Goal: Information Seeking & Learning: Learn about a topic

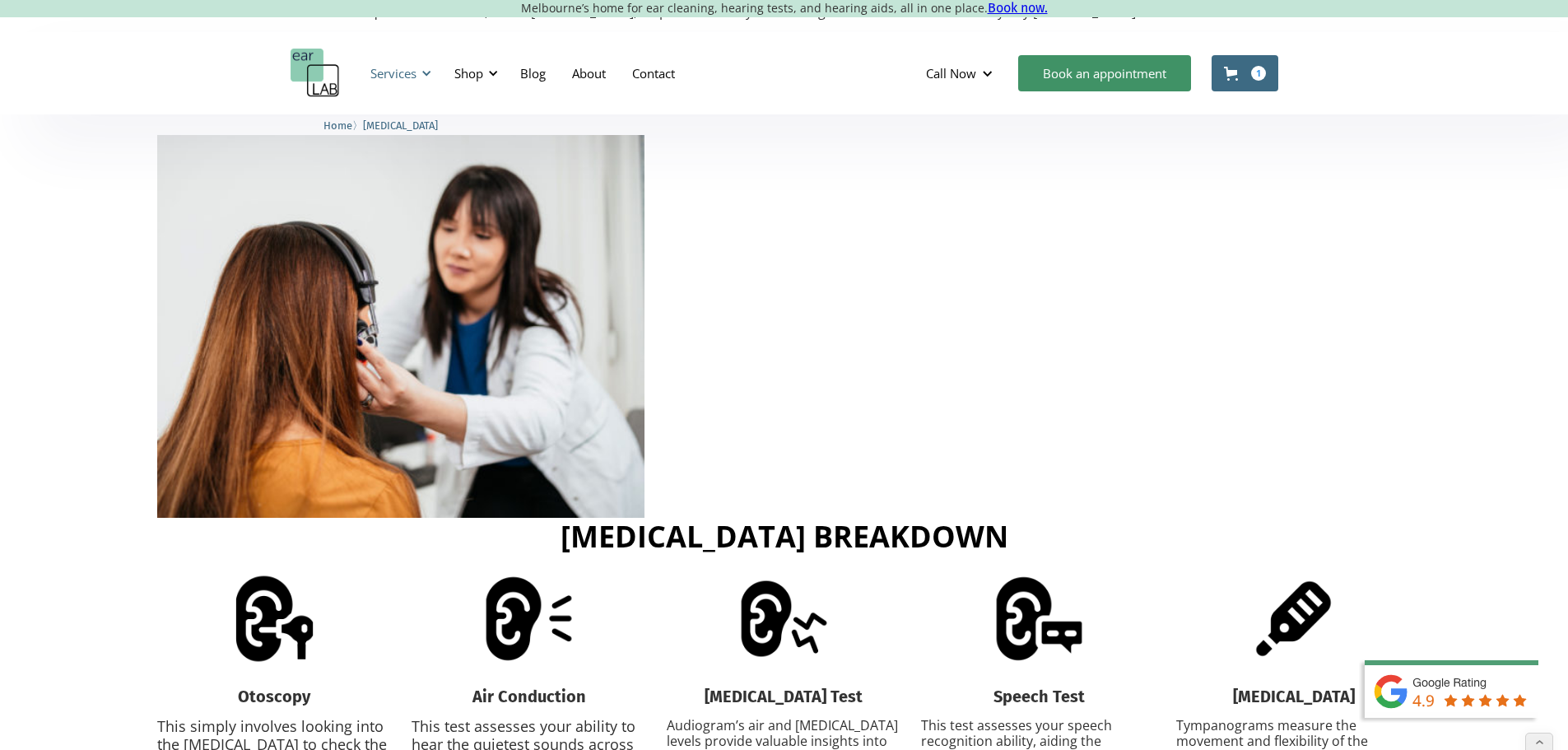
click at [388, 74] on div "Services" at bounding box center [393, 74] width 46 height 17
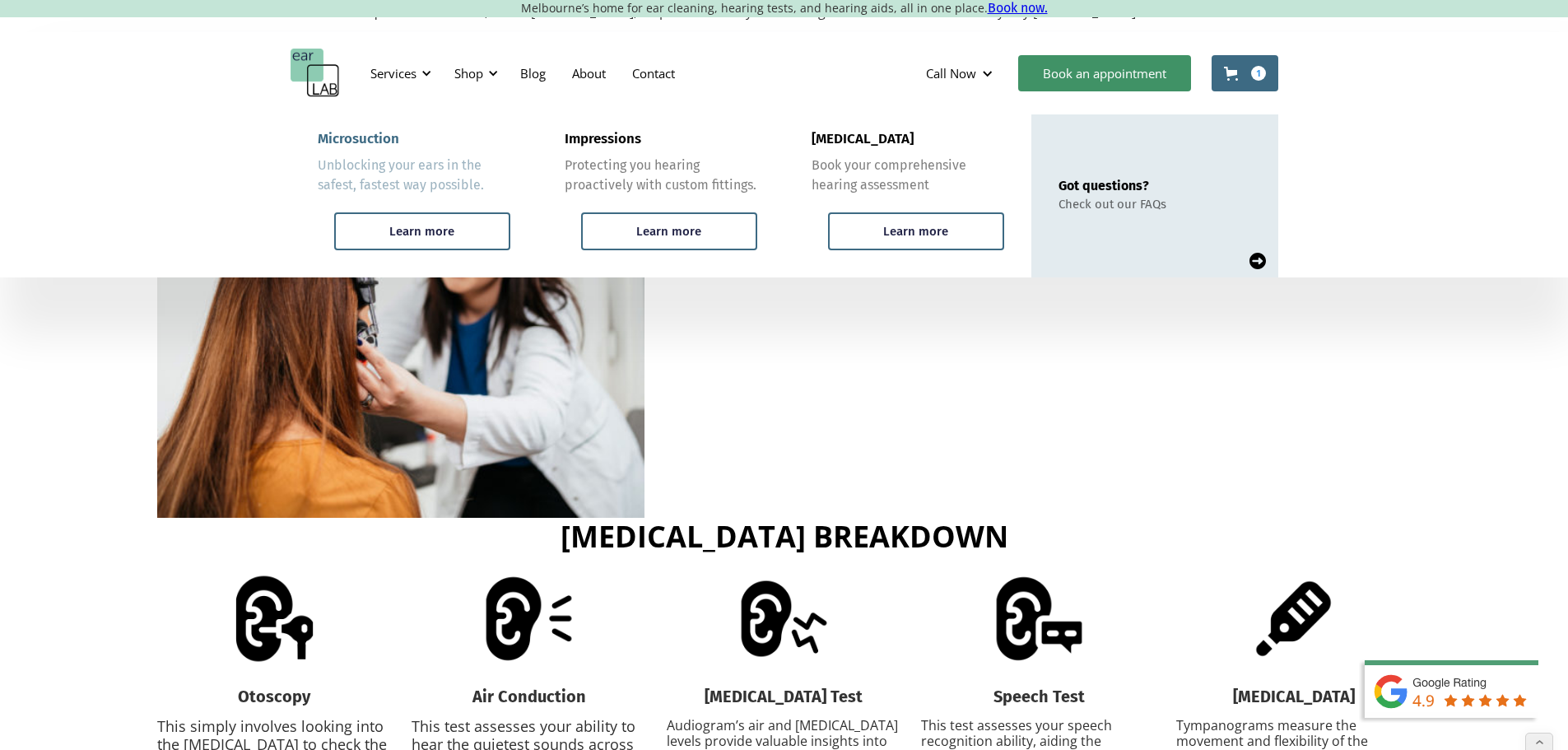
click at [366, 137] on div "Microsuction" at bounding box center [358, 139] width 82 height 17
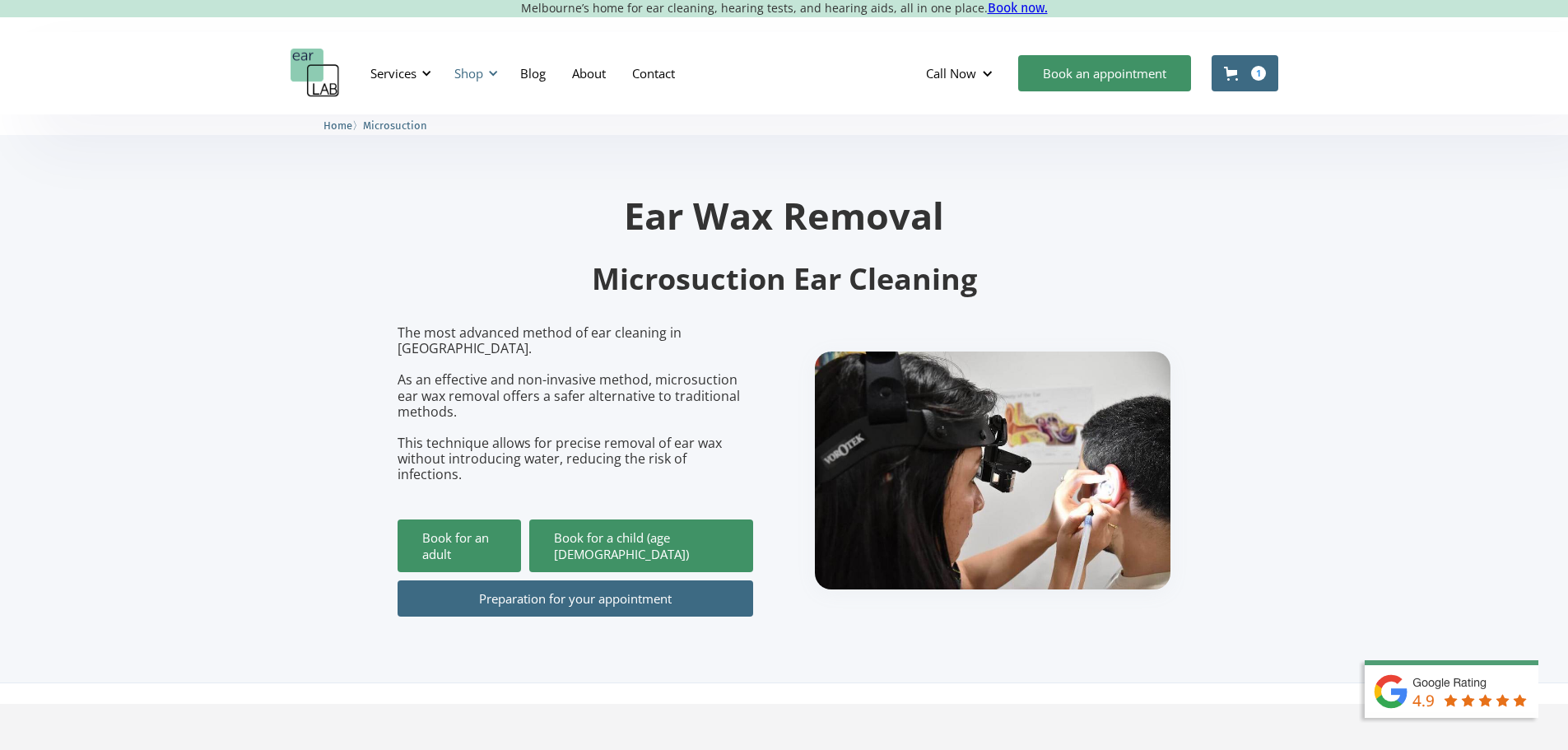
click at [485, 73] on div "Shop" at bounding box center [474, 74] width 59 height 50
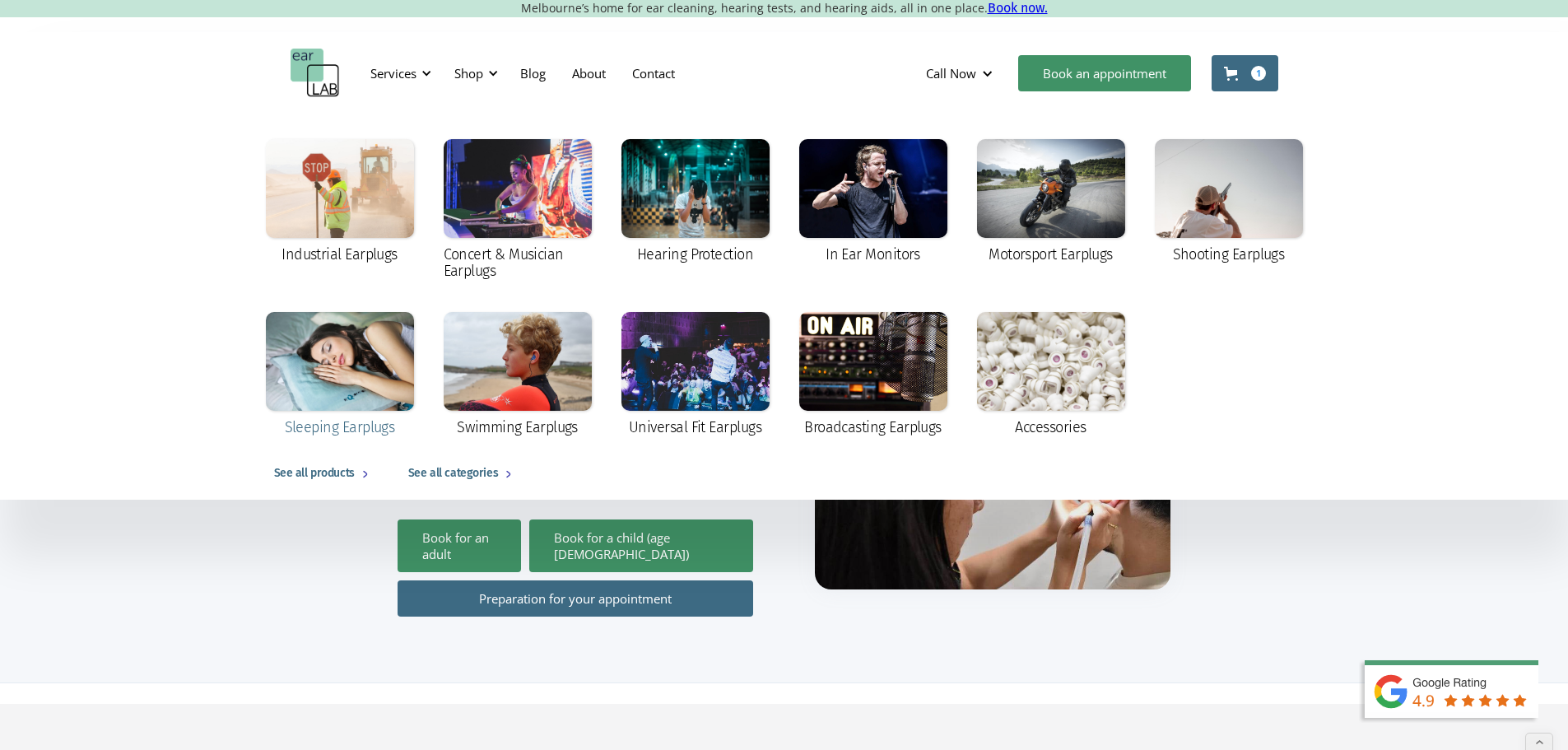
click at [334, 363] on div at bounding box center [339, 362] width 148 height 99
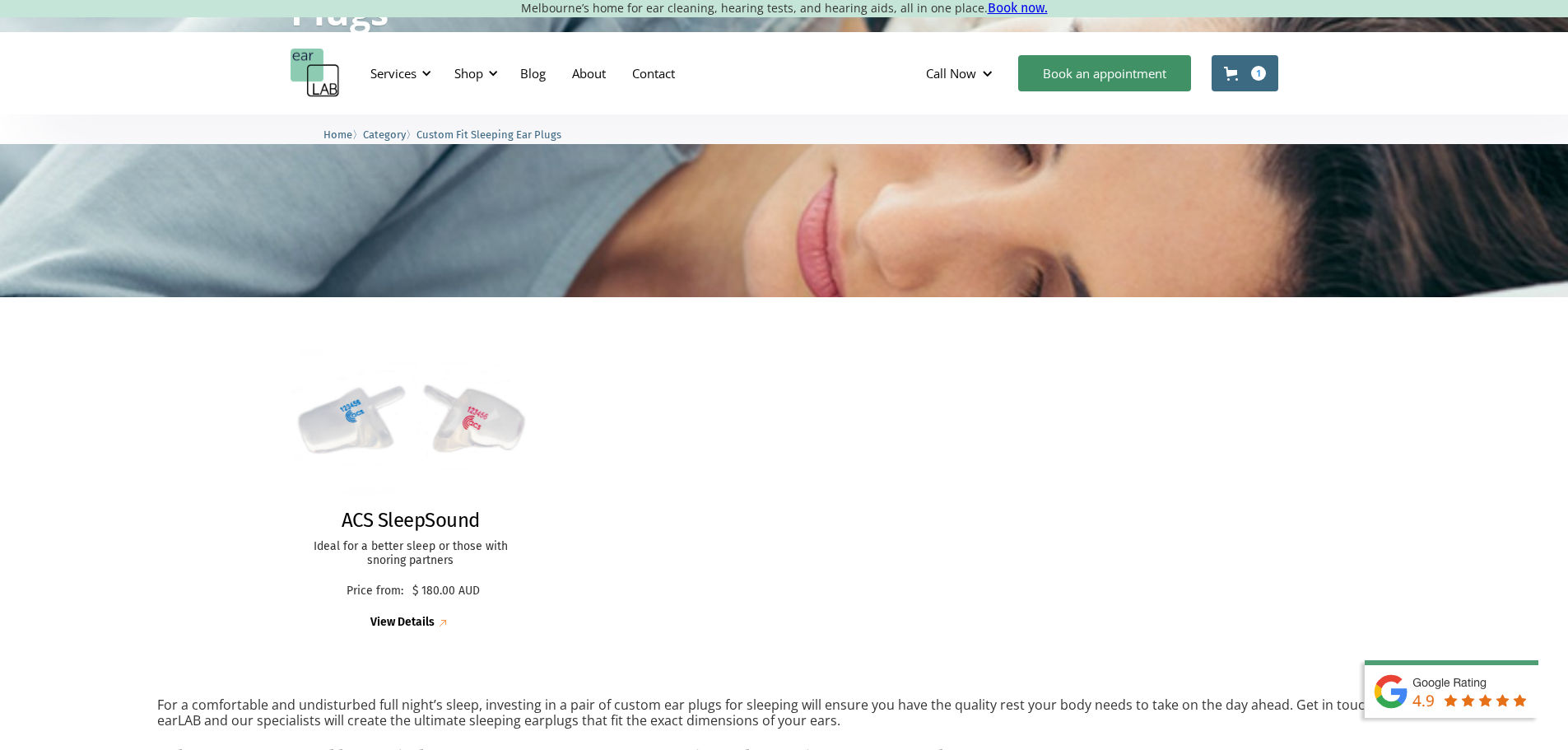
scroll to position [246, 0]
click at [361, 423] on img at bounding box center [411, 422] width 265 height 184
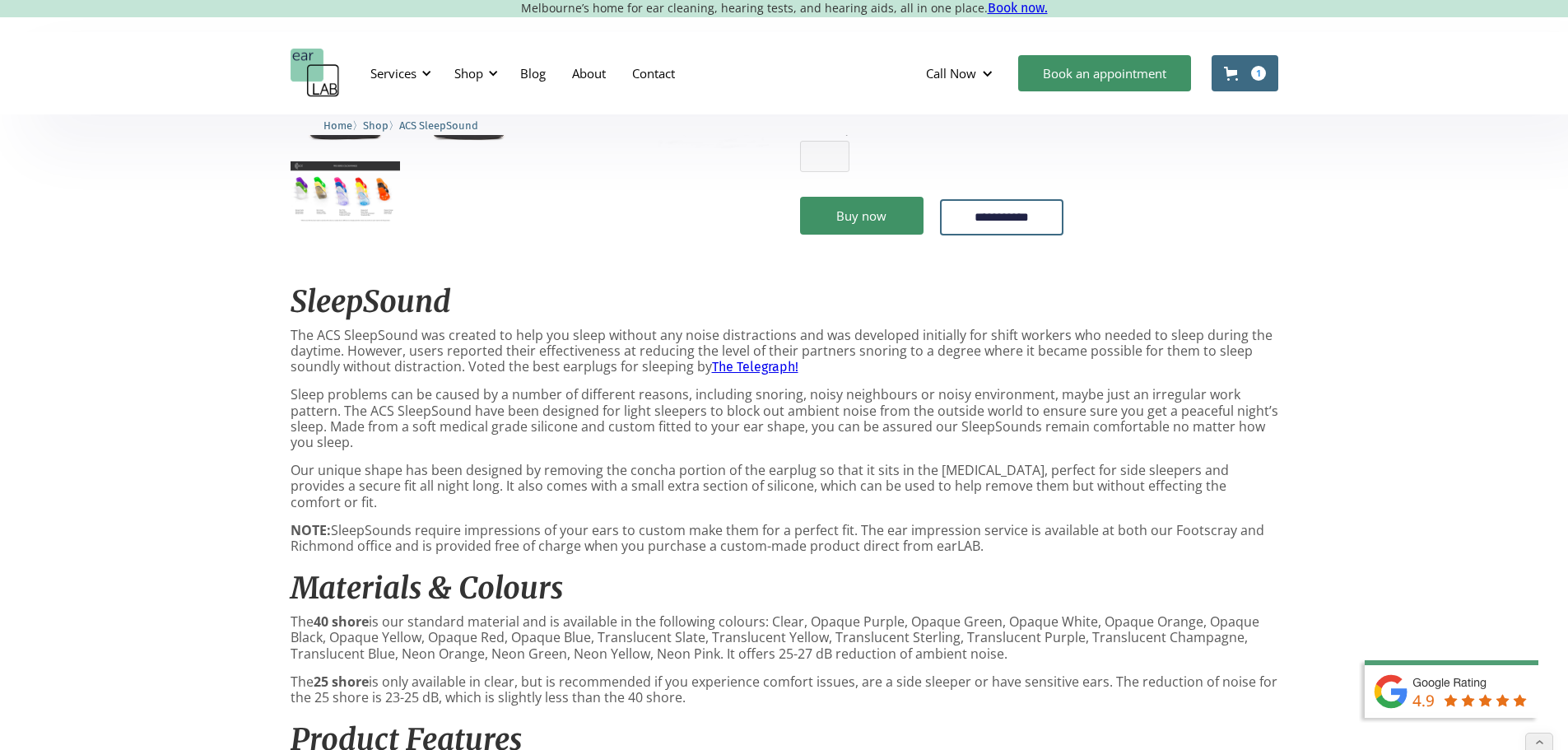
scroll to position [329, 0]
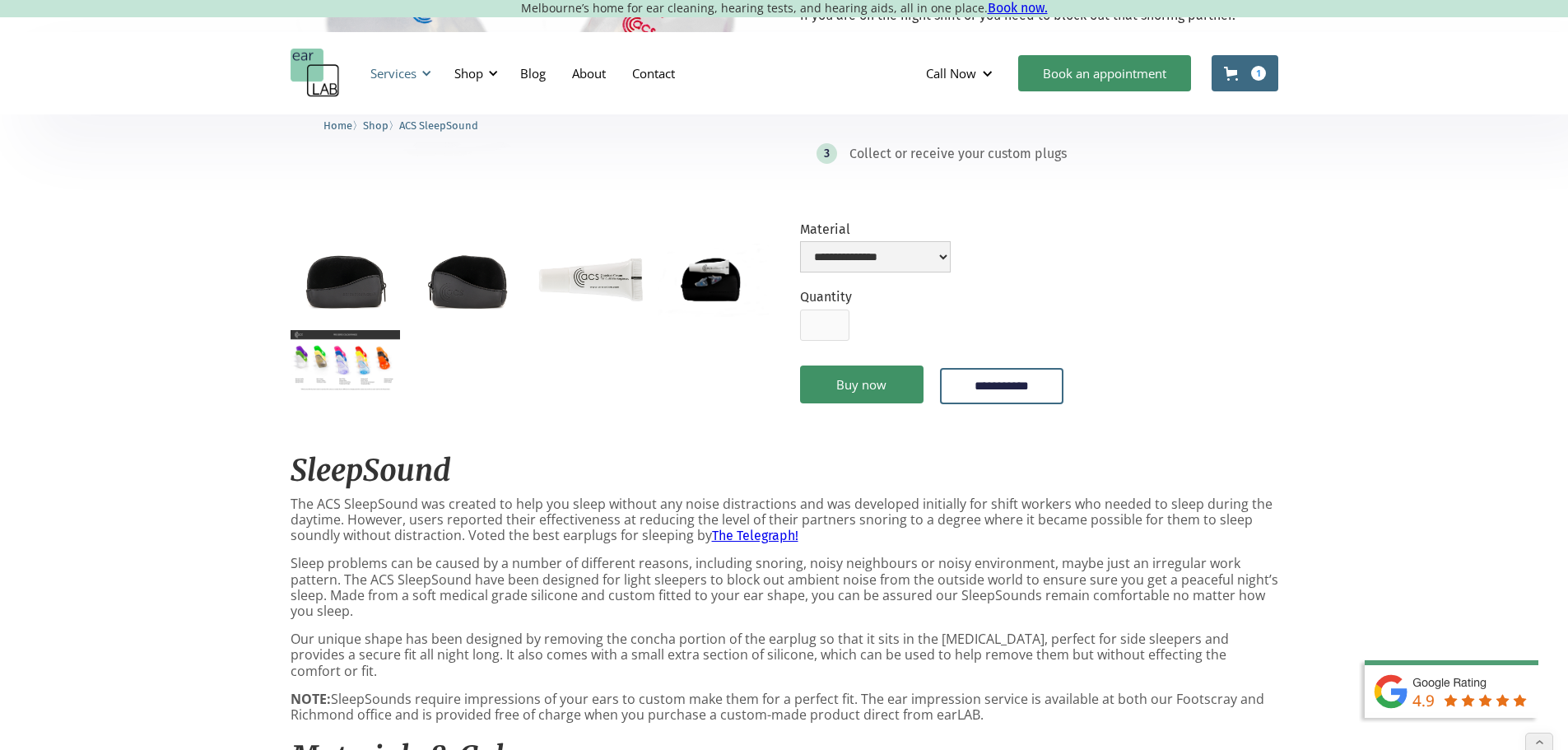
click at [384, 69] on div "Services" at bounding box center [393, 74] width 46 height 17
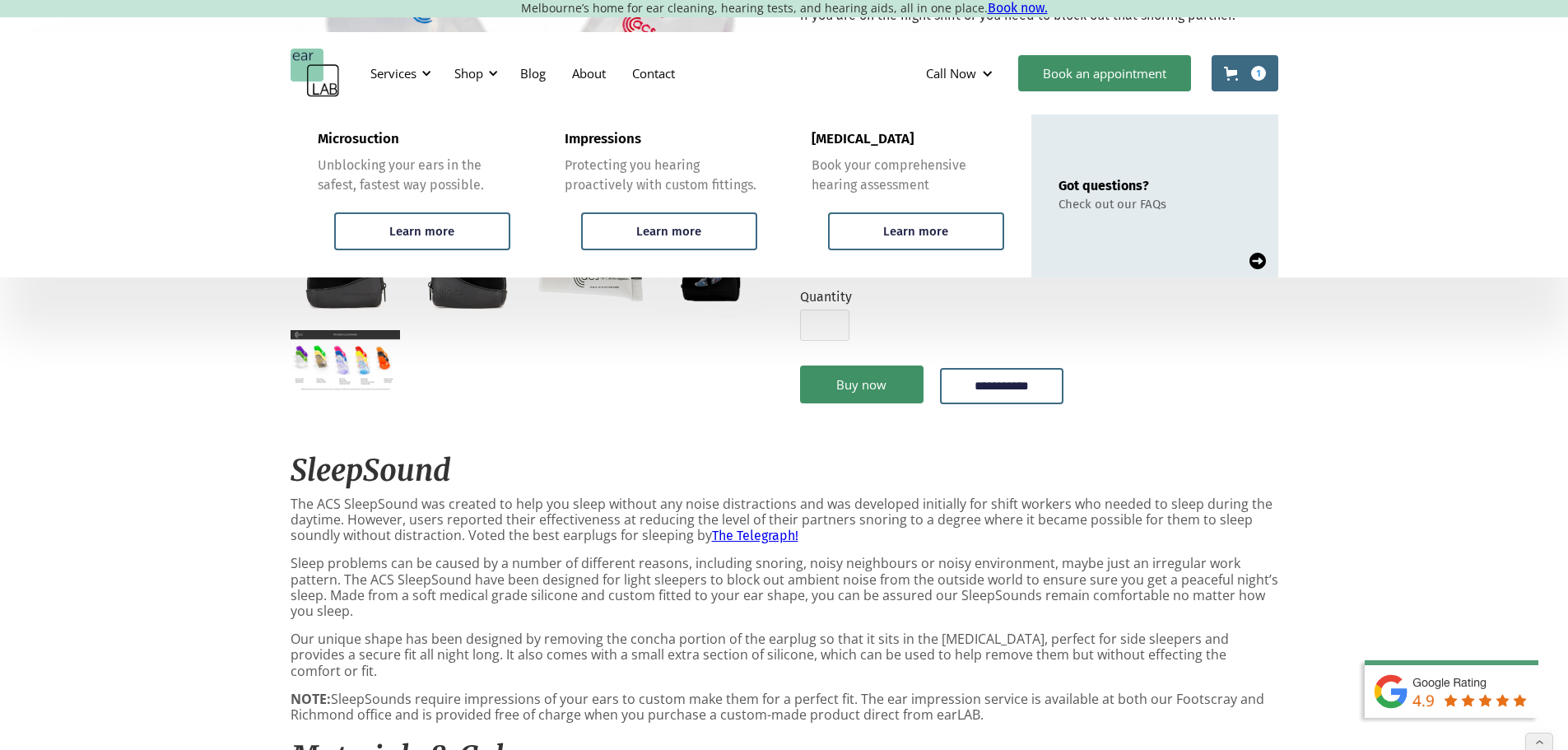
click at [1113, 218] on link "Got questions? Check out our FAQs" at bounding box center [1155, 196] width 247 height 163
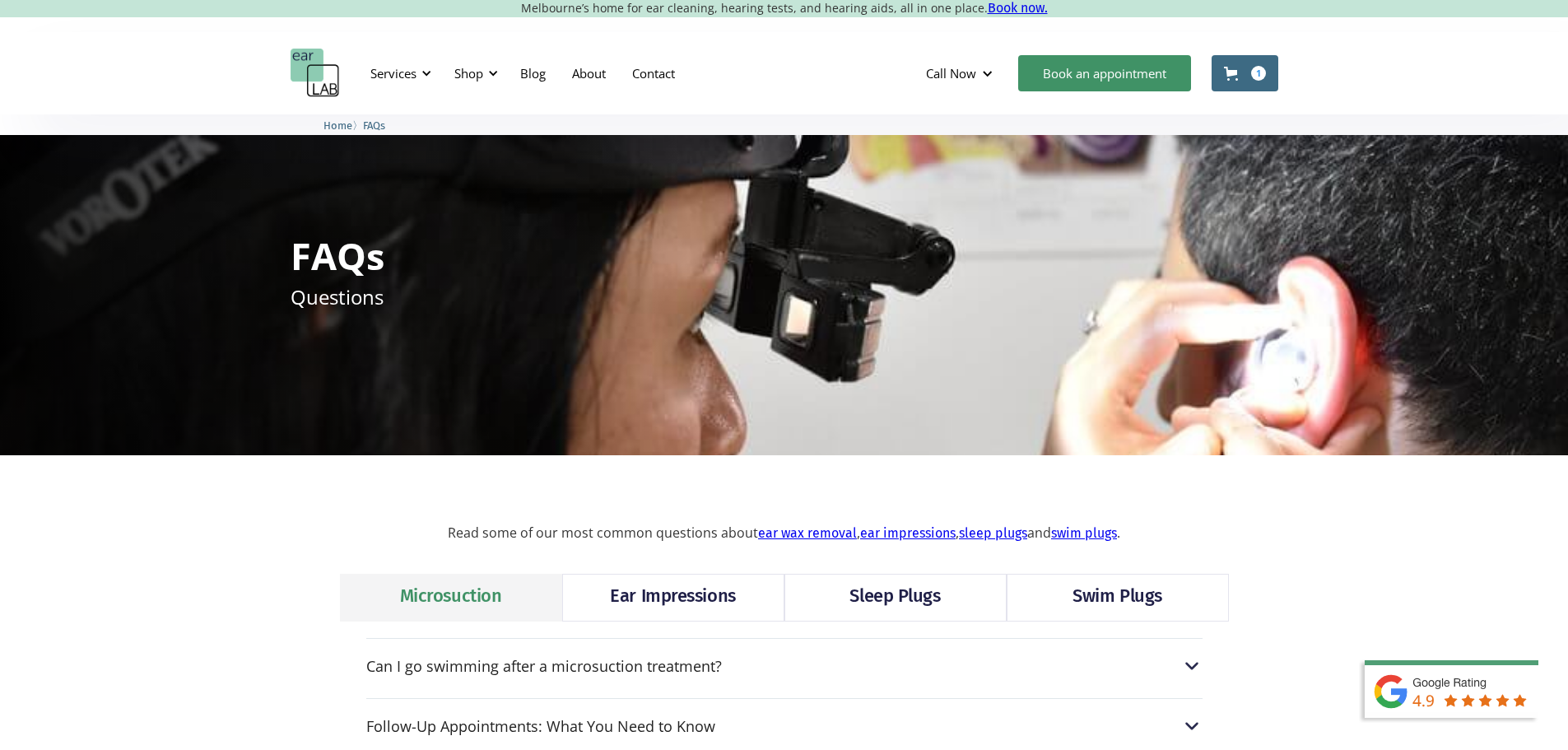
click at [1055, 592] on link "Swim Plugs" at bounding box center [1118, 598] width 222 height 48
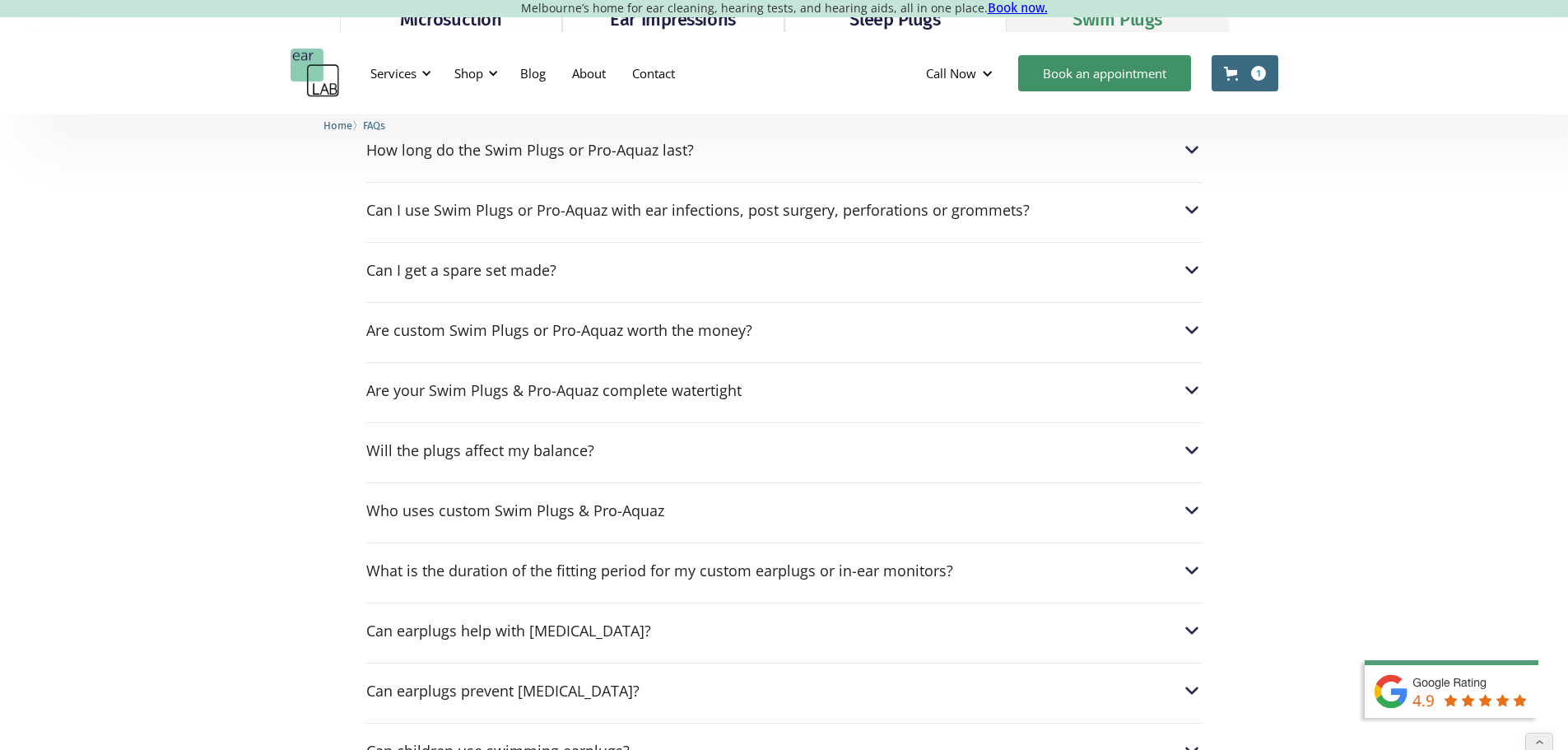
scroll to position [741, 0]
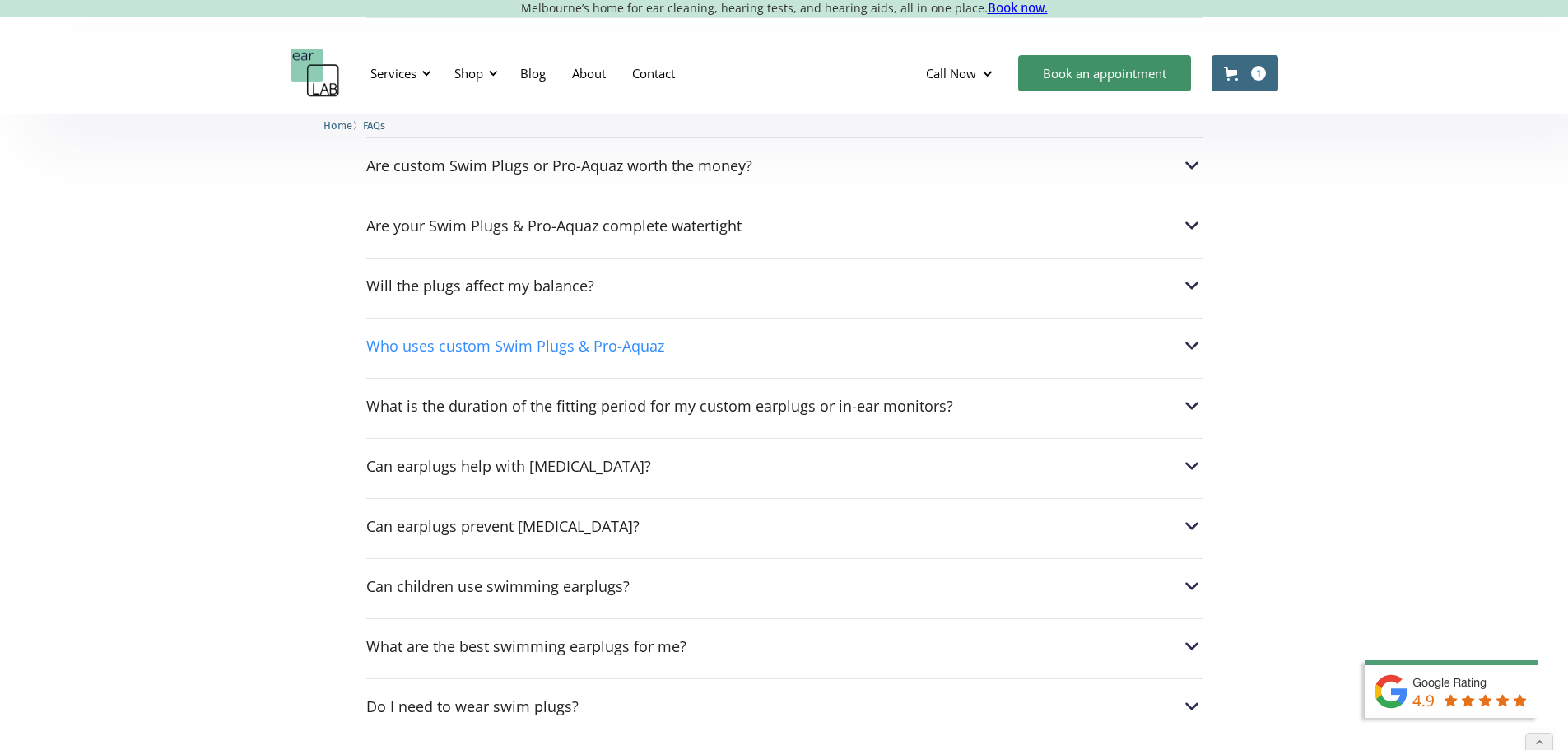
click at [423, 347] on div "Who uses custom Swim Plugs & Pro-Aquaz" at bounding box center [515, 346] width 298 height 17
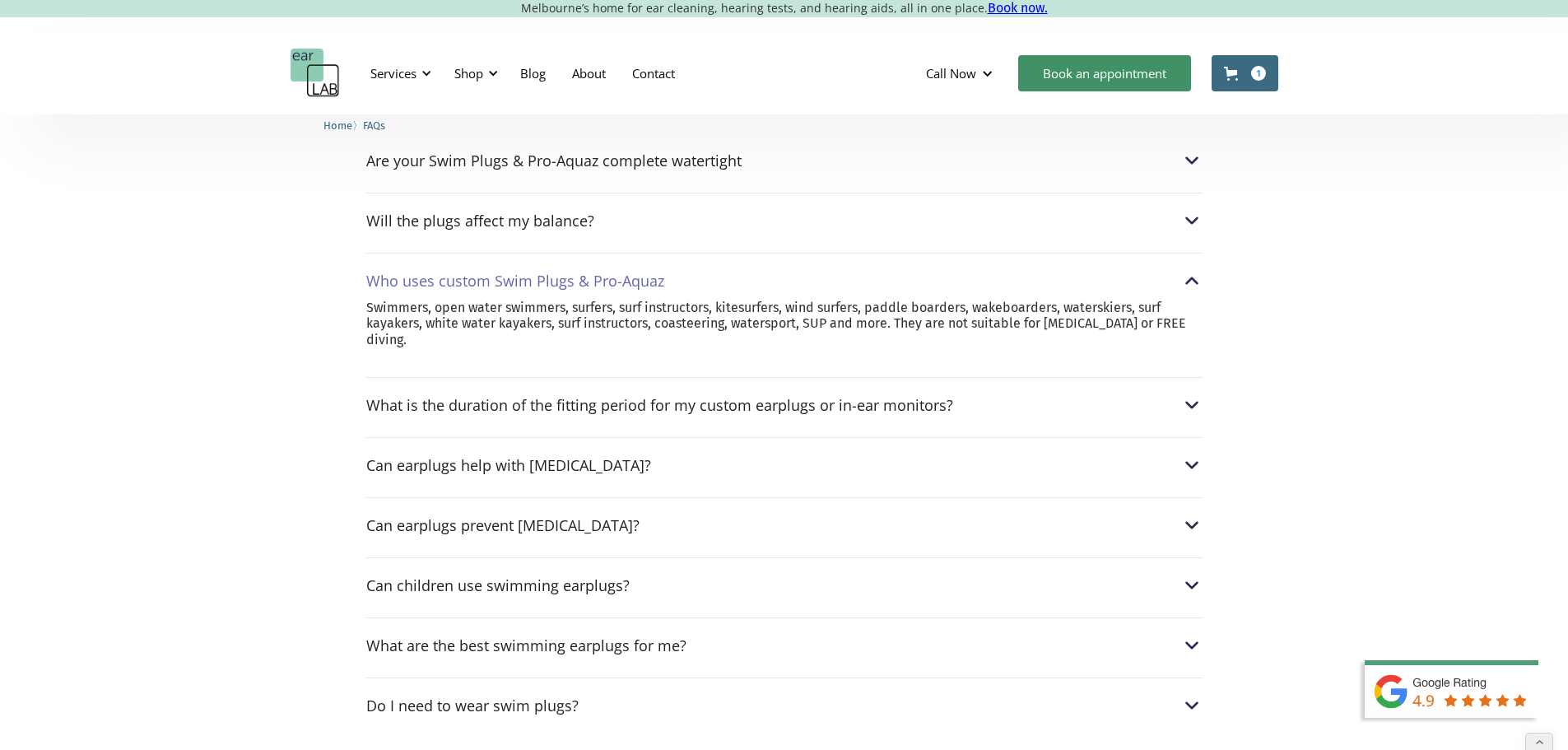
scroll to position [906, 0]
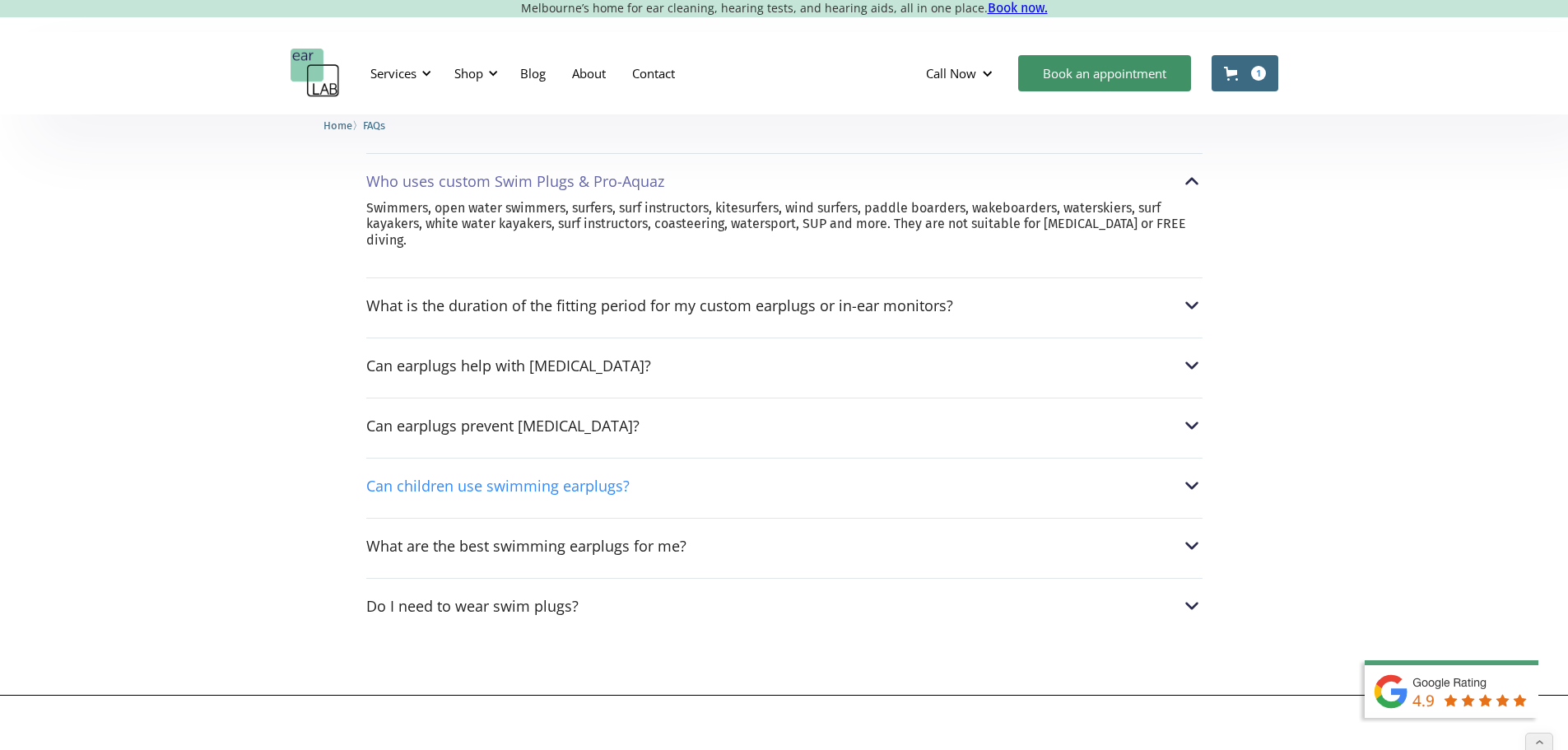
click at [531, 491] on div "Can children use swimming earplugs?" at bounding box center [498, 486] width 264 height 17
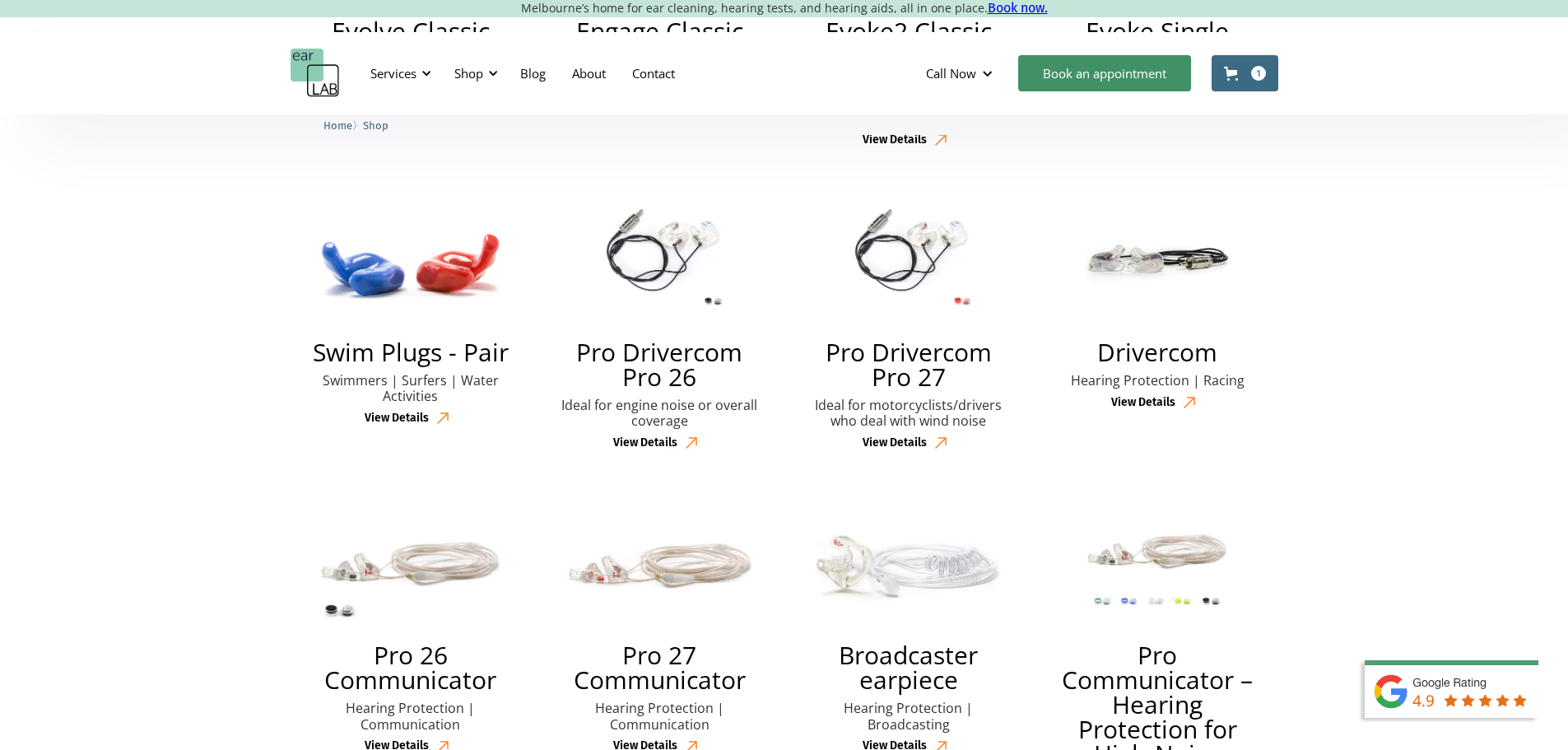
scroll to position [2223, 0]
